Goal: Transaction & Acquisition: Obtain resource

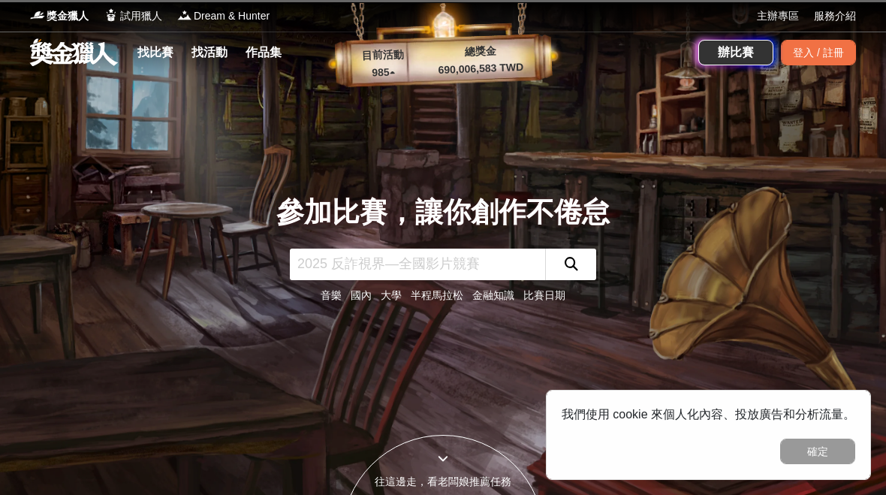
click at [832, 53] on div "登入 / 註冊" at bounding box center [818, 53] width 75 height 26
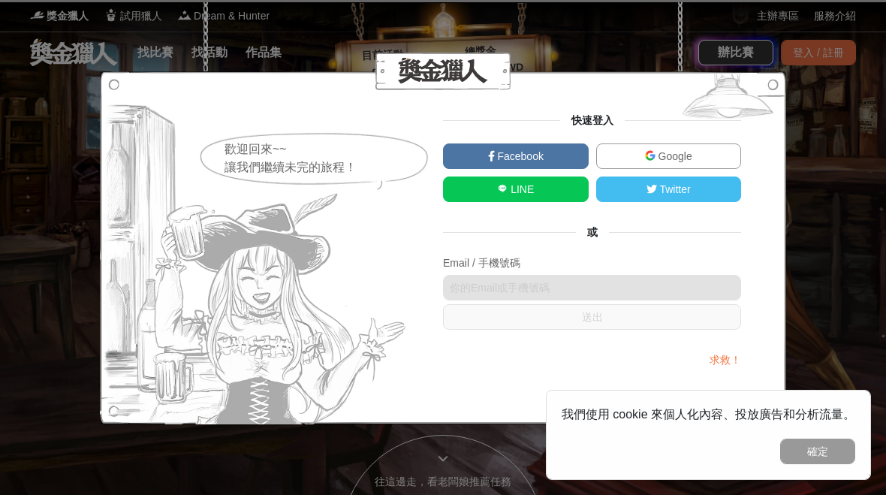
click at [681, 157] on span "Google" at bounding box center [674, 156] width 37 height 12
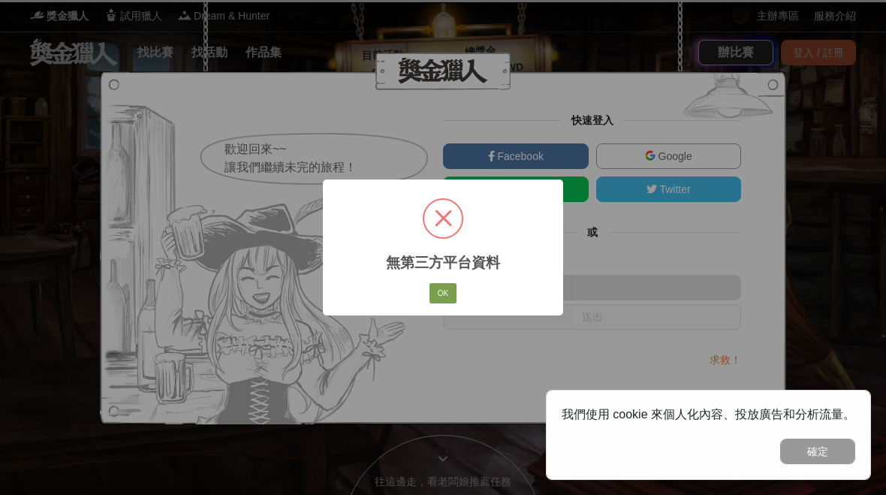
click at [442, 293] on button "OK" at bounding box center [443, 293] width 27 height 21
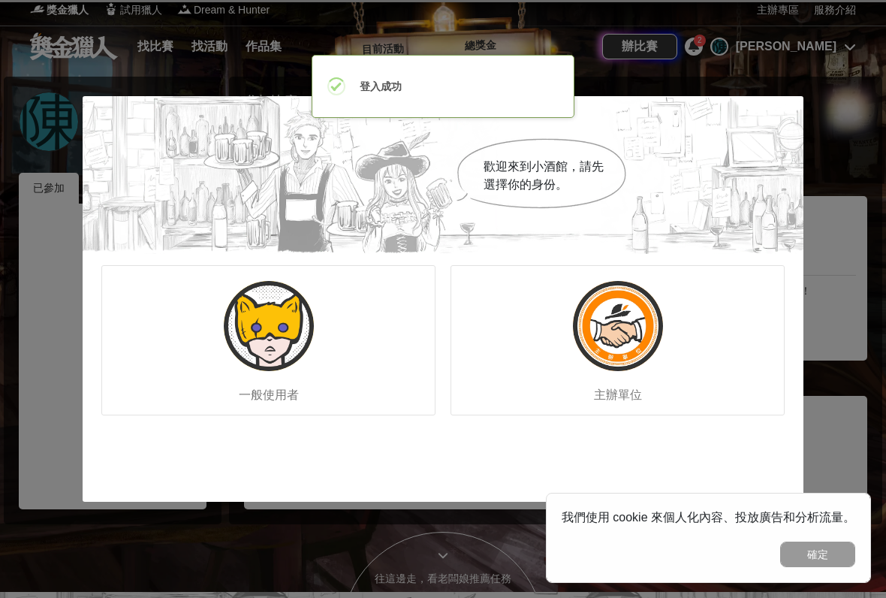
scroll to position [7, 0]
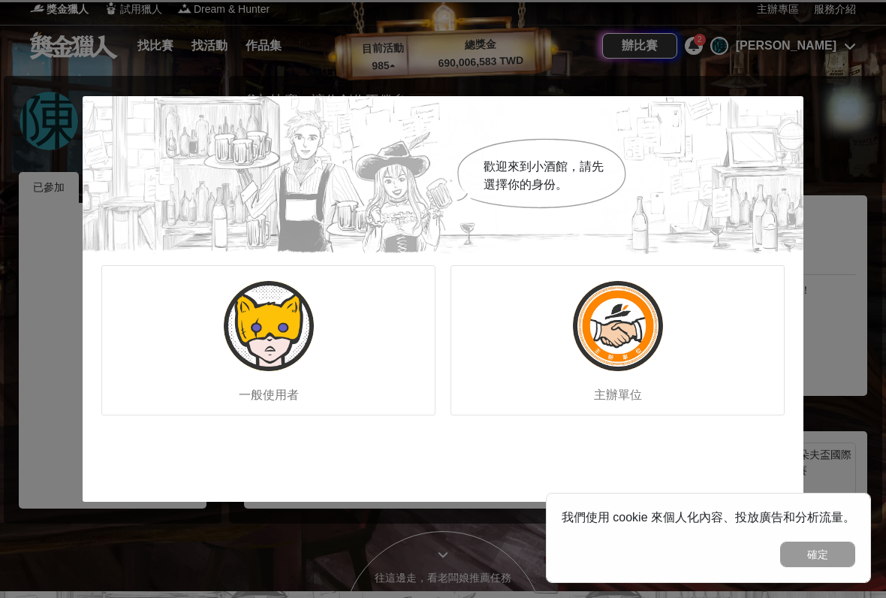
click at [750, 72] on div "歡迎來到小酒館，請先選擇你的身份。 一般使用者 主辦單位" at bounding box center [443, 299] width 886 height 598
click at [358, 364] on div "一般使用者" at bounding box center [268, 340] width 334 height 150
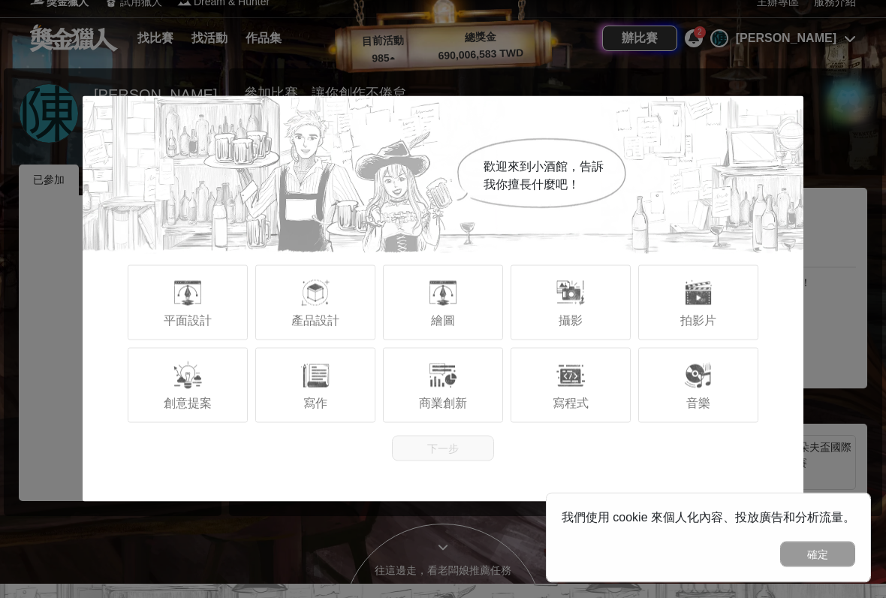
scroll to position [14, 0]
click at [831, 494] on button "確定" at bounding box center [818, 555] width 75 height 26
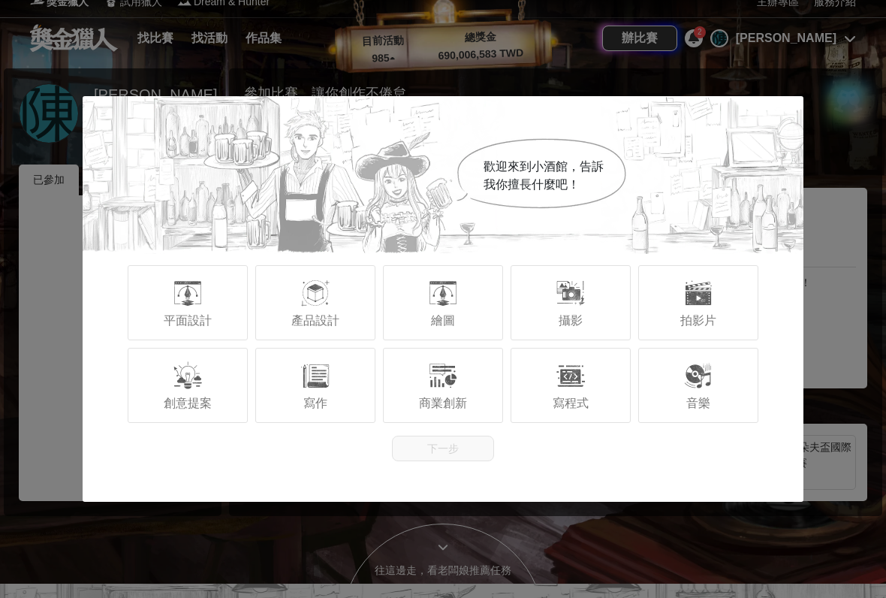
click at [678, 306] on div "拍影片" at bounding box center [699, 302] width 120 height 75
click at [581, 318] on span "攝影" at bounding box center [571, 320] width 24 height 13
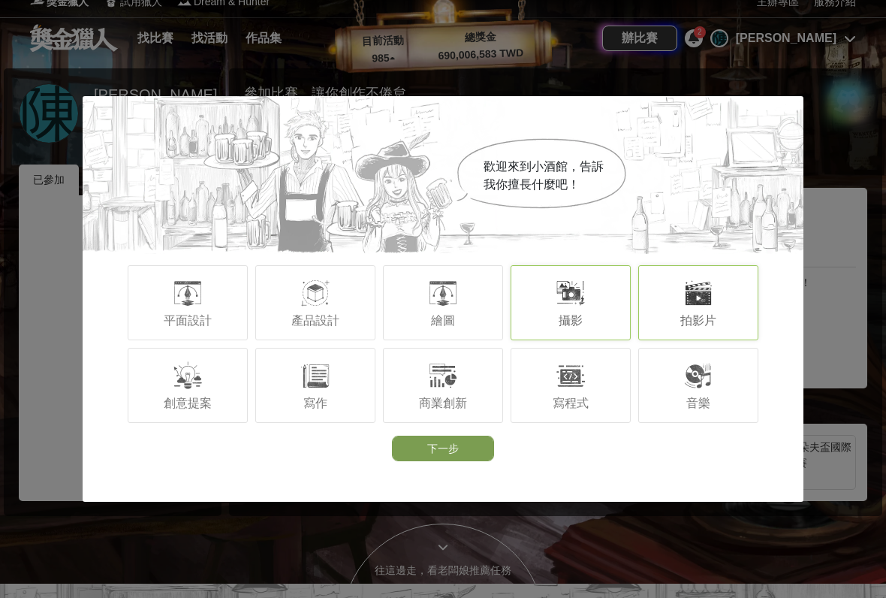
click at [676, 305] on div "拍影片" at bounding box center [699, 302] width 120 height 75
click at [650, 320] on div "拍影片" at bounding box center [699, 302] width 120 height 75
click at [171, 303] on div "平面設計" at bounding box center [188, 302] width 120 height 75
click at [172, 400] on span "創意提案" at bounding box center [188, 403] width 48 height 13
click at [445, 454] on button "下一步" at bounding box center [443, 449] width 102 height 26
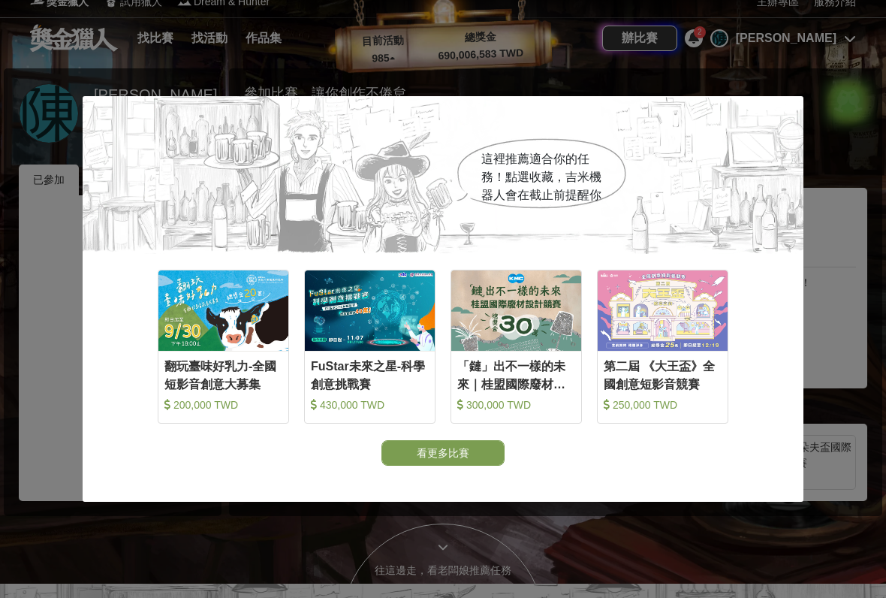
scroll to position [23, 0]
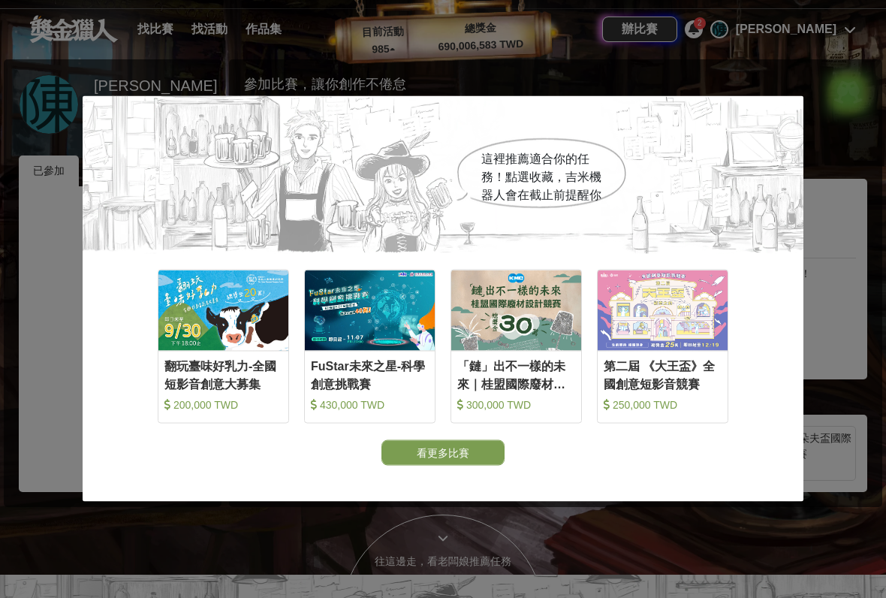
click at [448, 454] on button "看更多比賽" at bounding box center [443, 453] width 123 height 26
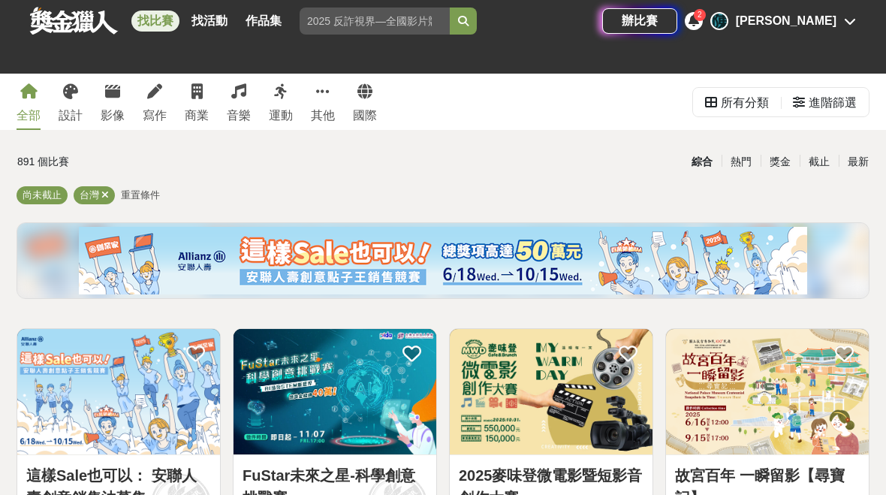
click at [818, 12] on div "[PERSON_NAME]" at bounding box center [786, 21] width 101 height 18
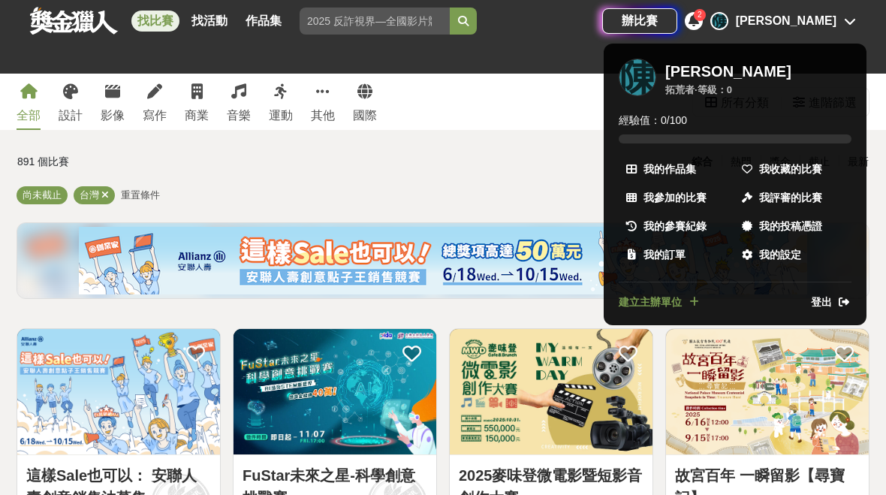
click at [799, 252] on span "我的設定" at bounding box center [780, 255] width 42 height 16
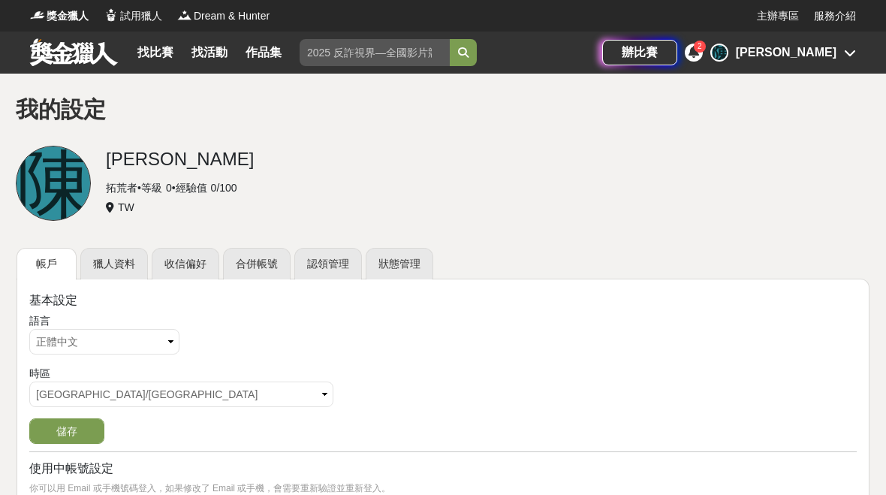
click at [837, 44] on div "[PERSON_NAME]" at bounding box center [784, 53] width 146 height 18
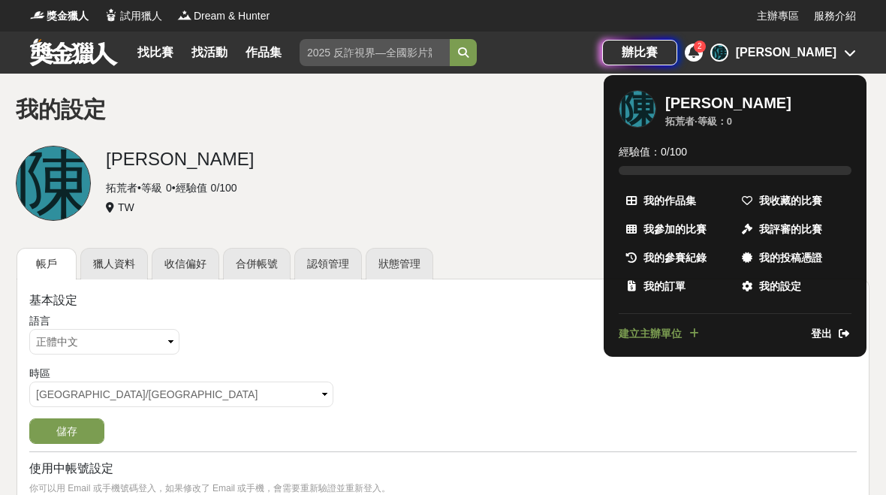
click at [819, 330] on span "登出" at bounding box center [821, 334] width 21 height 16
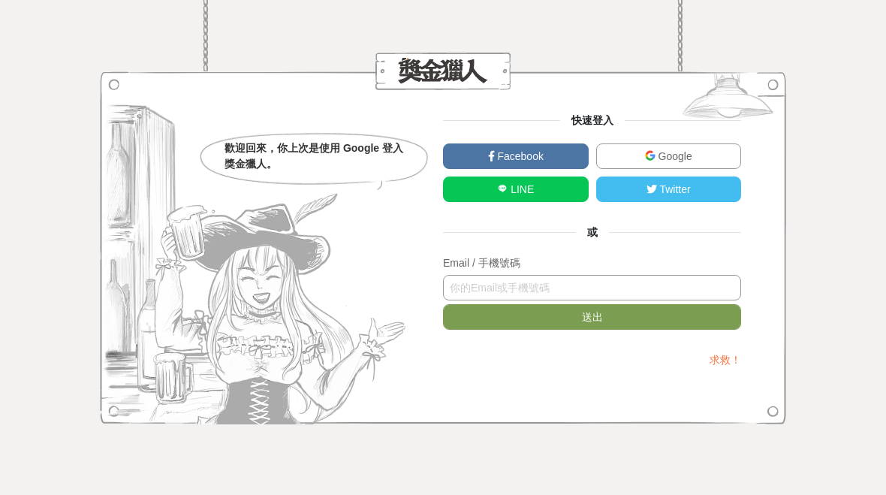
click at [653, 277] on input "text" at bounding box center [592, 288] width 298 height 26
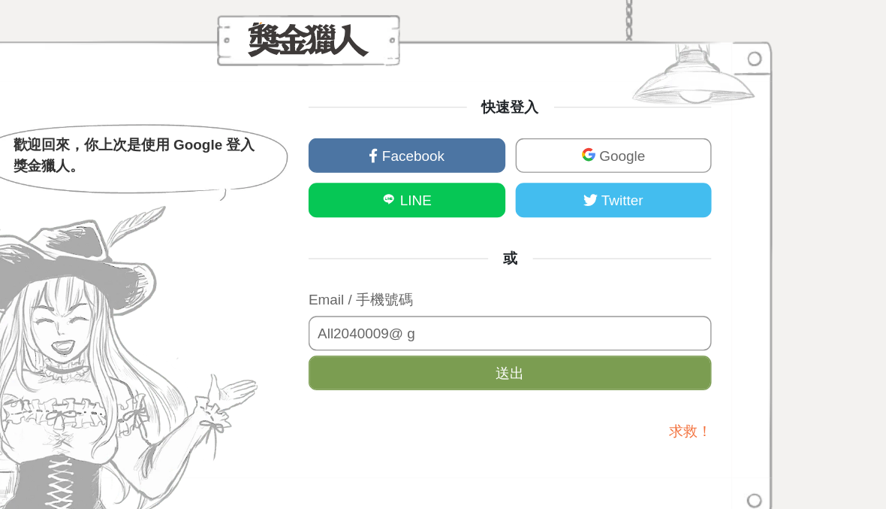
click at [453, 282] on input "All2040009@ g" at bounding box center [592, 295] width 298 height 26
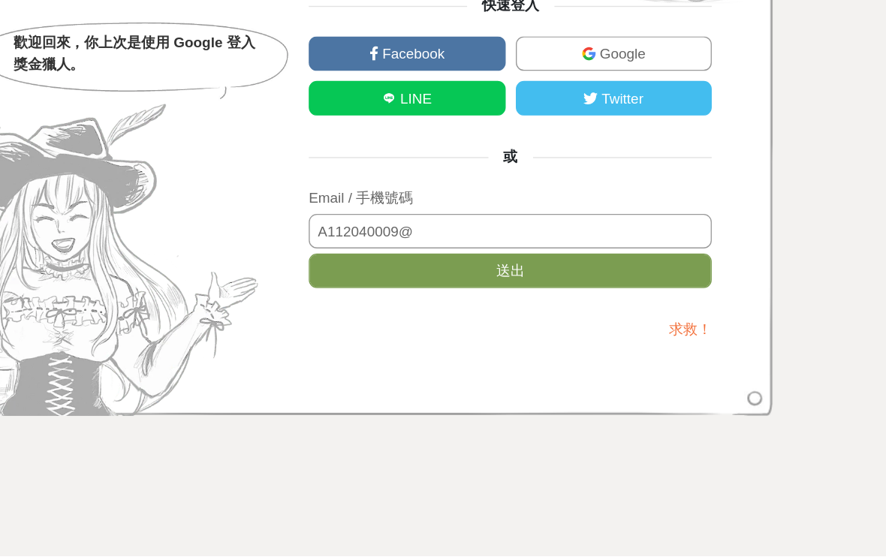
click at [443, 307] on input "A112040009@" at bounding box center [592, 320] width 298 height 26
type input "[EMAIL_ADDRESS][DOMAIN_NAME]"
click at [443, 337] on button "送出" at bounding box center [592, 350] width 298 height 26
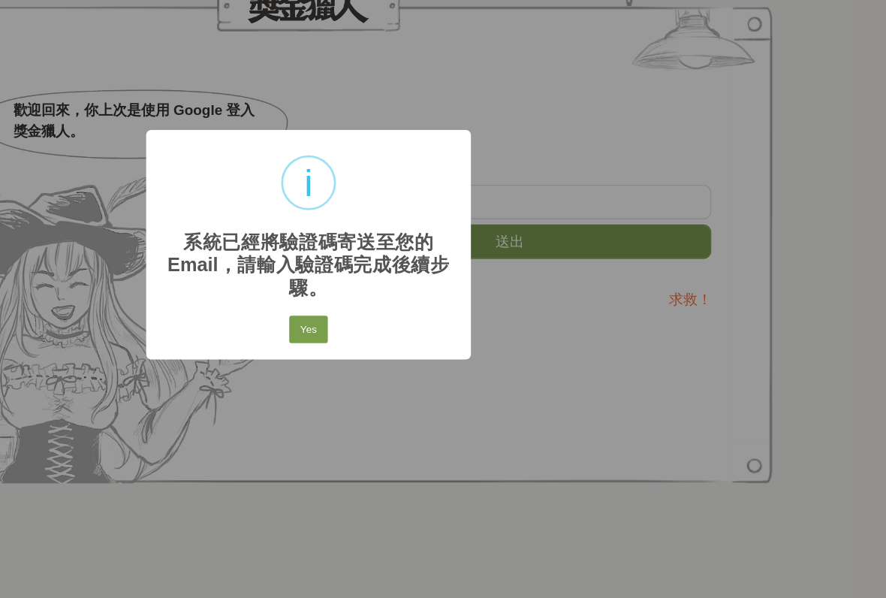
click at [429, 352] on button "Yes" at bounding box center [443, 362] width 29 height 21
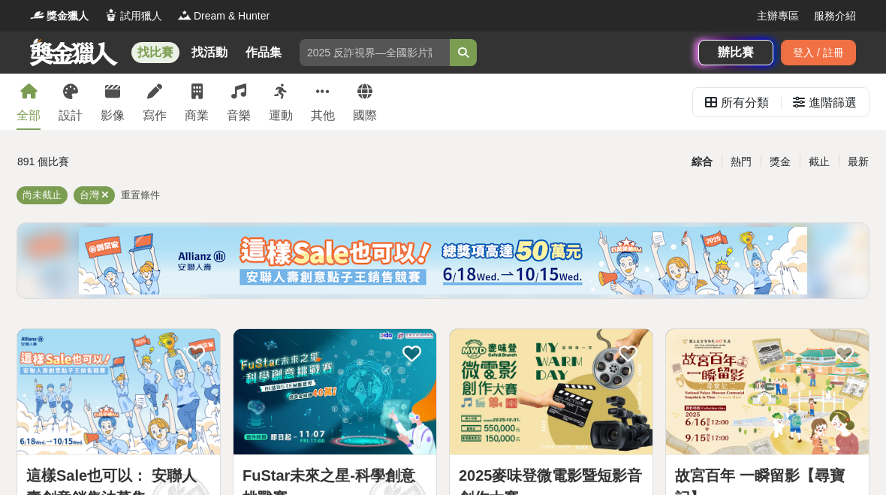
click at [820, 41] on div "登入 / 註冊" at bounding box center [818, 53] width 75 height 26
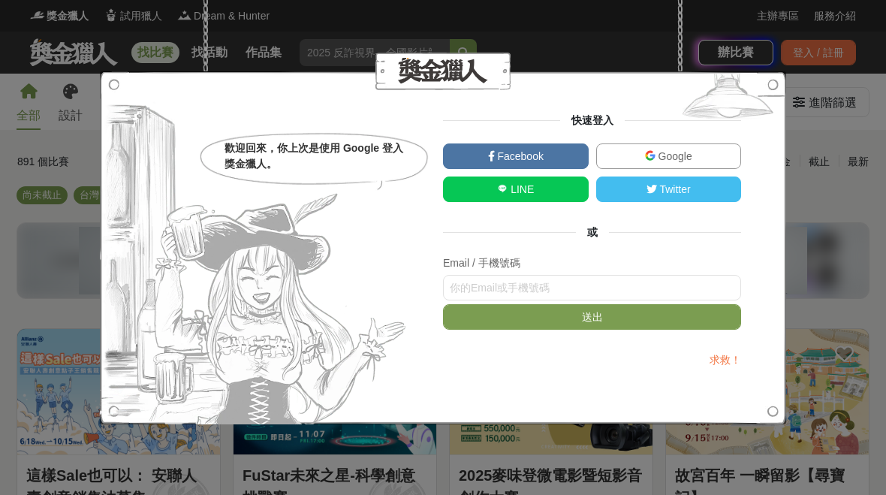
click at [814, 47] on div "歡迎回來，你上次是使用 Google 登入獎金獵人。 快速登入 Facebook Google LINE Twitter 或 Email / 手機號碼 送出 …" at bounding box center [443, 247] width 886 height 495
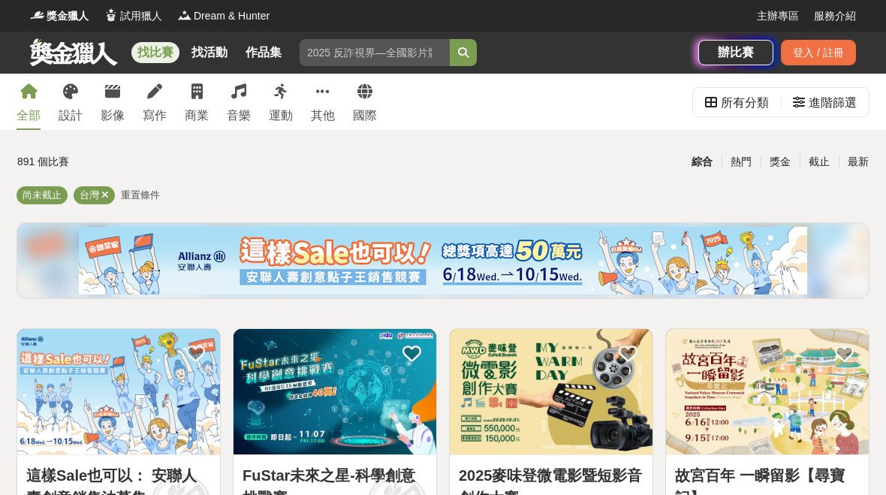
click at [804, 64] on div "登入 / 註冊" at bounding box center [818, 53] width 75 height 26
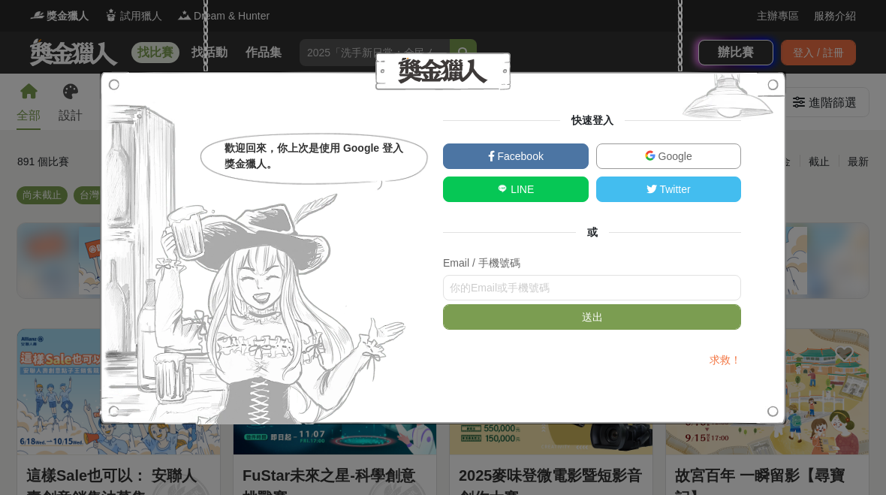
click at [635, 162] on link "Google" at bounding box center [669, 156] width 146 height 26
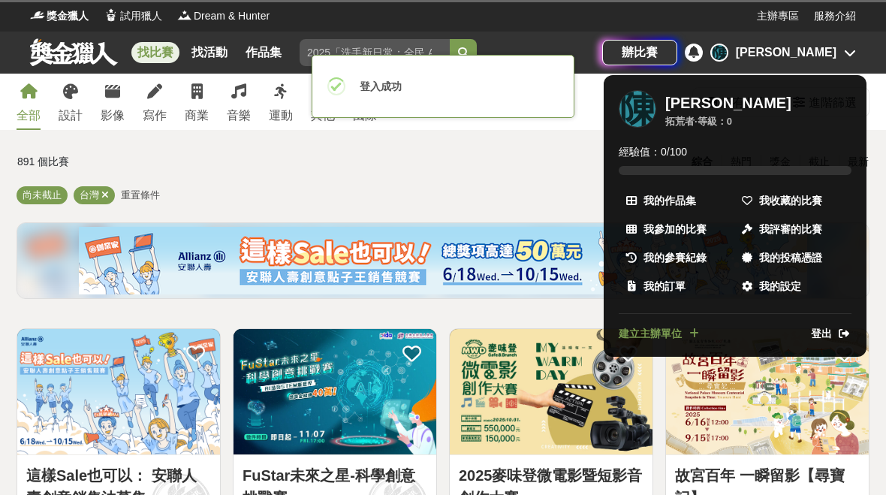
click at [442, 299] on div at bounding box center [443, 247] width 886 height 495
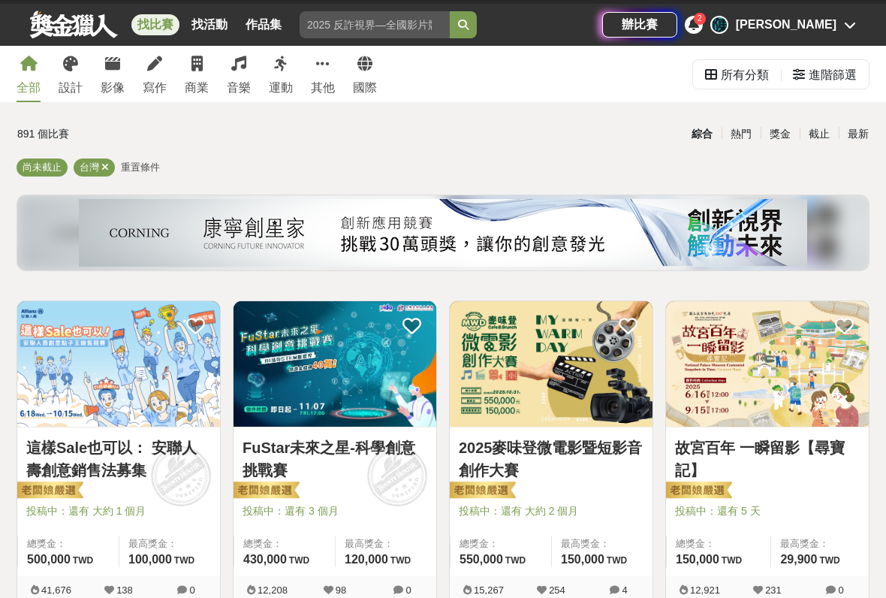
scroll to position [27, 0]
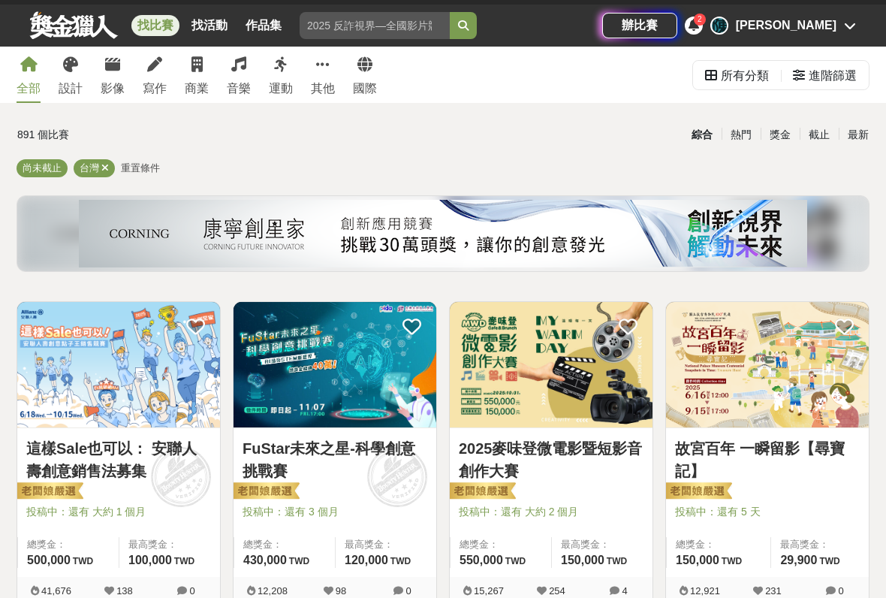
click at [509, 494] on div at bounding box center [556, 491] width 194 height 18
click at [498, 437] on link "2025麥味登微電影暨短影音創作大賽" at bounding box center [551, 459] width 185 height 45
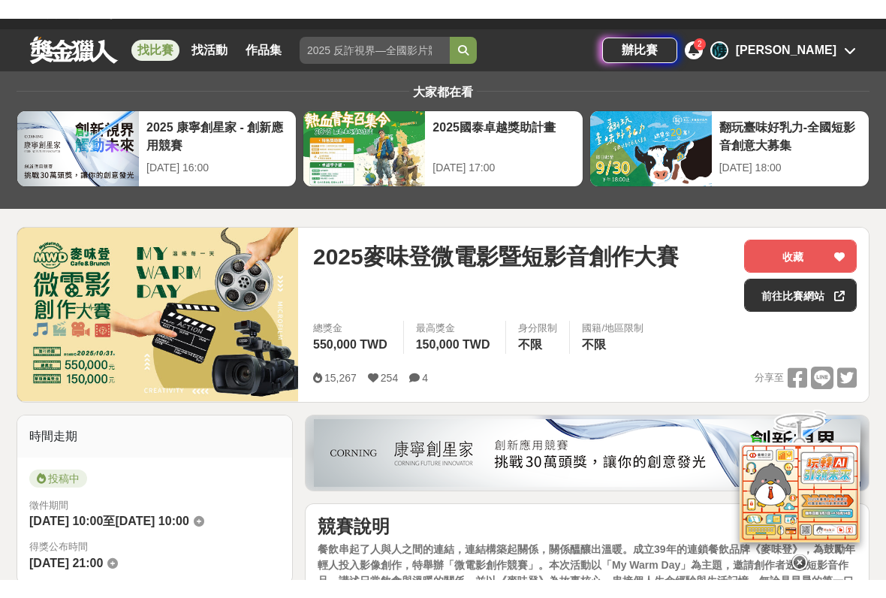
scroll to position [23, 0]
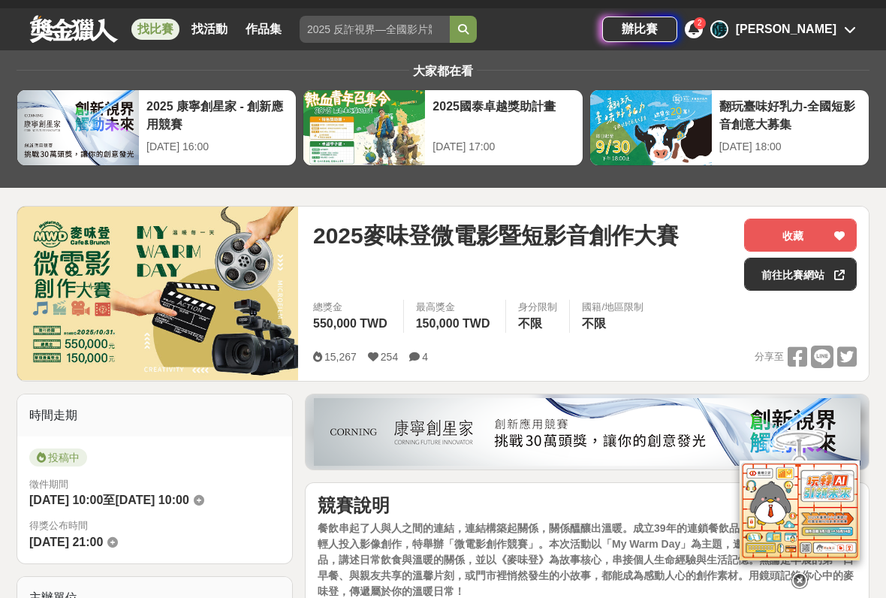
click at [777, 252] on button "收藏" at bounding box center [800, 235] width 113 height 33
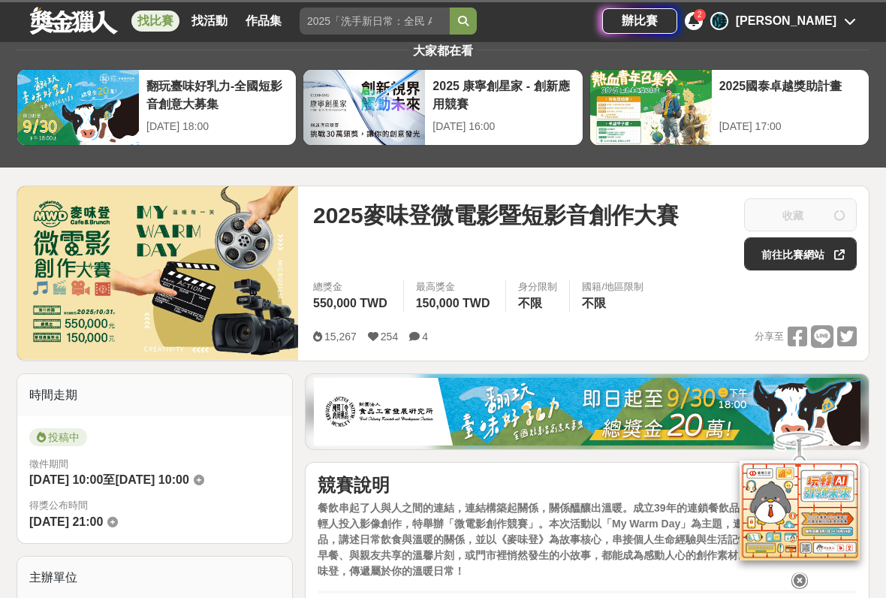
scroll to position [45, 0]
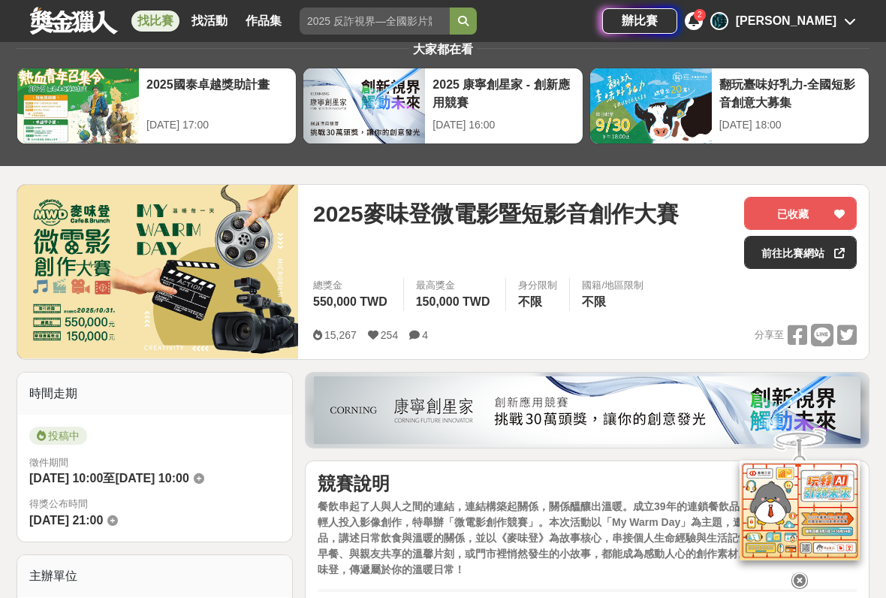
click at [773, 262] on link "前往比賽網站" at bounding box center [800, 252] width 113 height 33
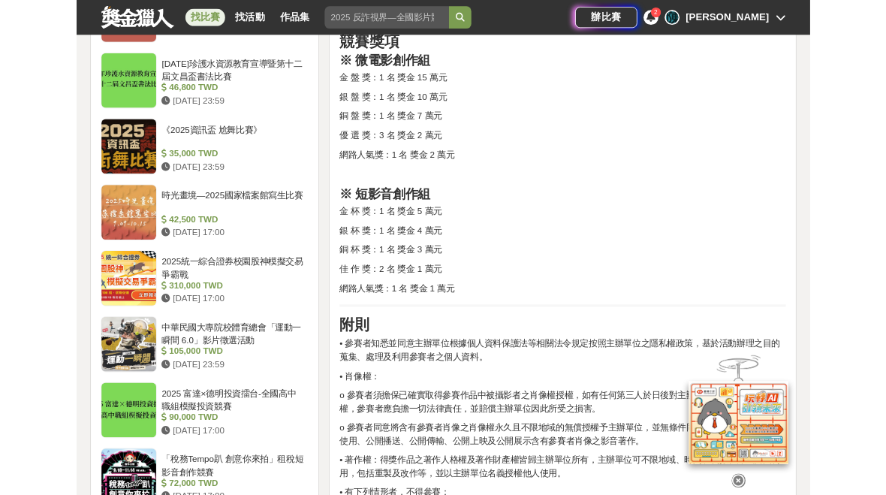
scroll to position [1699, 0]
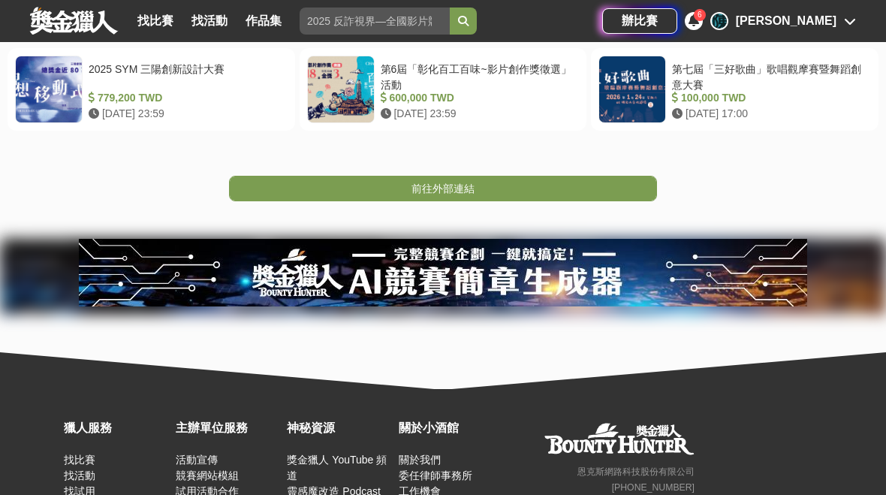
click at [16, 191] on div "前往外部連結" at bounding box center [443, 189] width 886 height 26
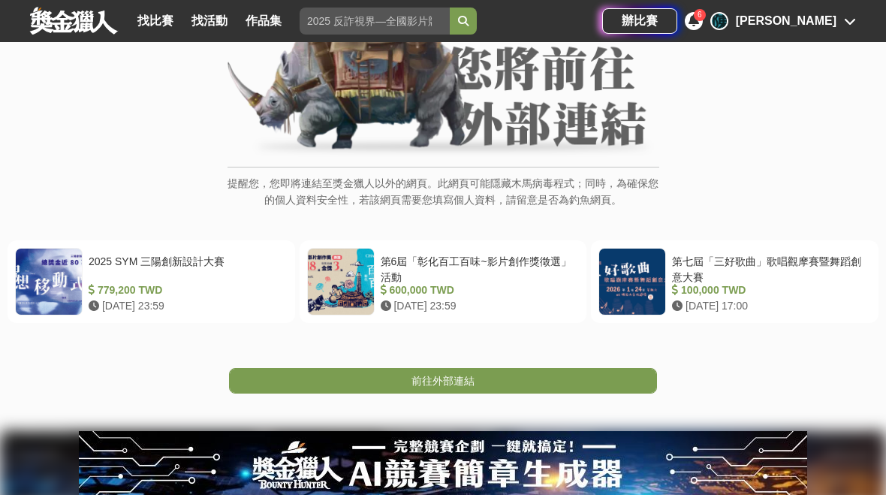
scroll to position [141, 0]
